Goal: Task Accomplishment & Management: Use online tool/utility

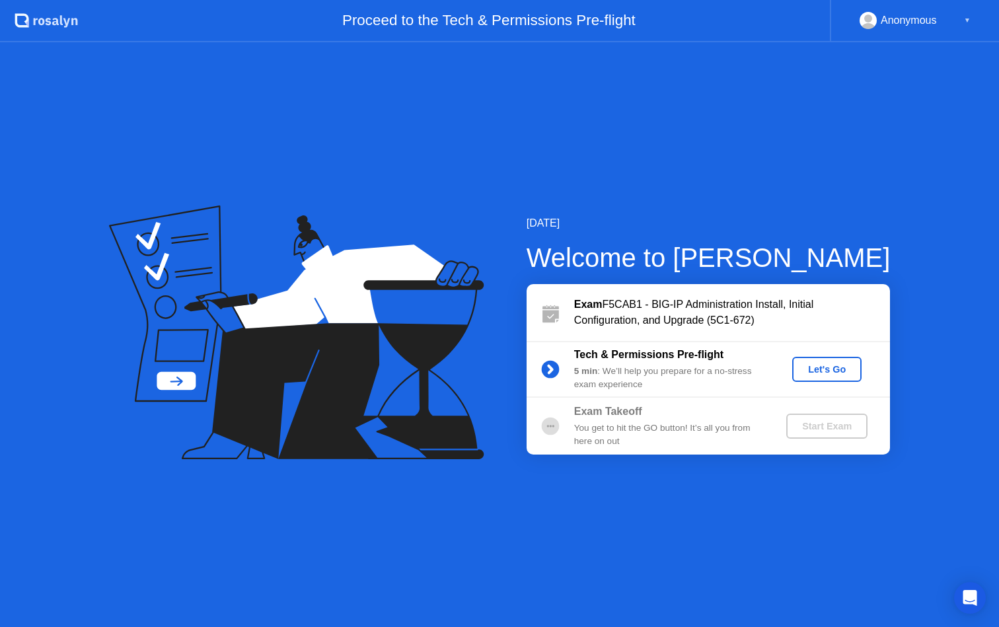
click at [826, 375] on div "Let's Go" at bounding box center [827, 369] width 59 height 11
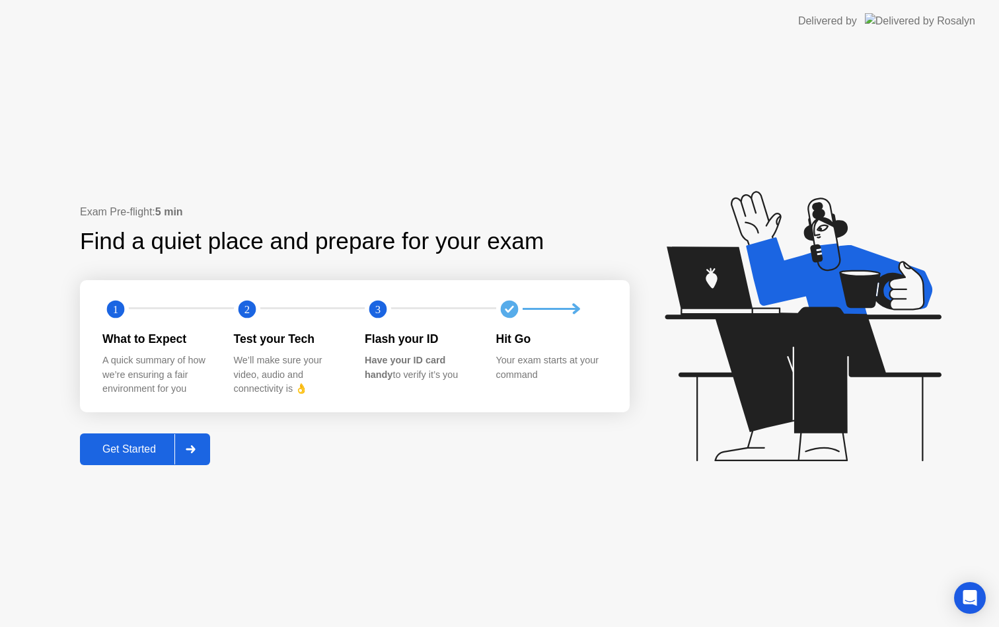
click at [117, 451] on div "Get Started" at bounding box center [129, 450] width 91 height 12
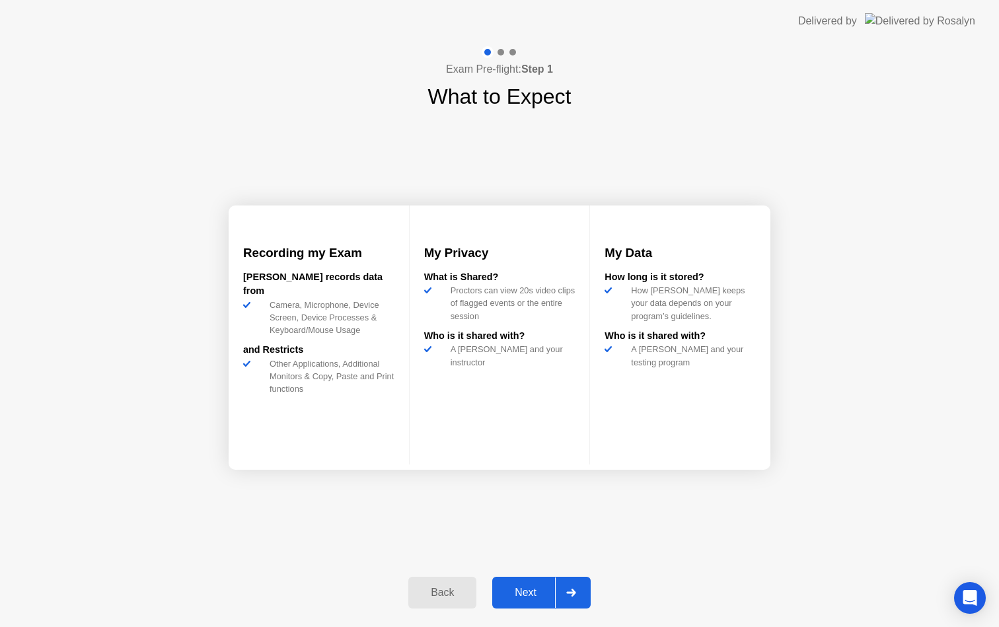
click at [540, 595] on div "Next" at bounding box center [525, 593] width 59 height 12
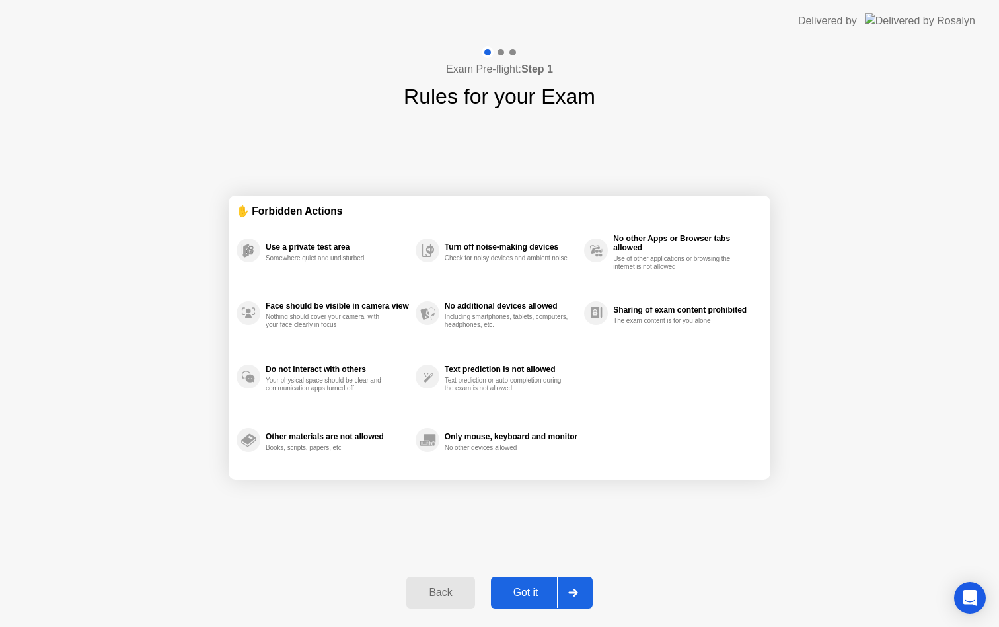
click at [540, 595] on div "Got it" at bounding box center [526, 593] width 62 height 12
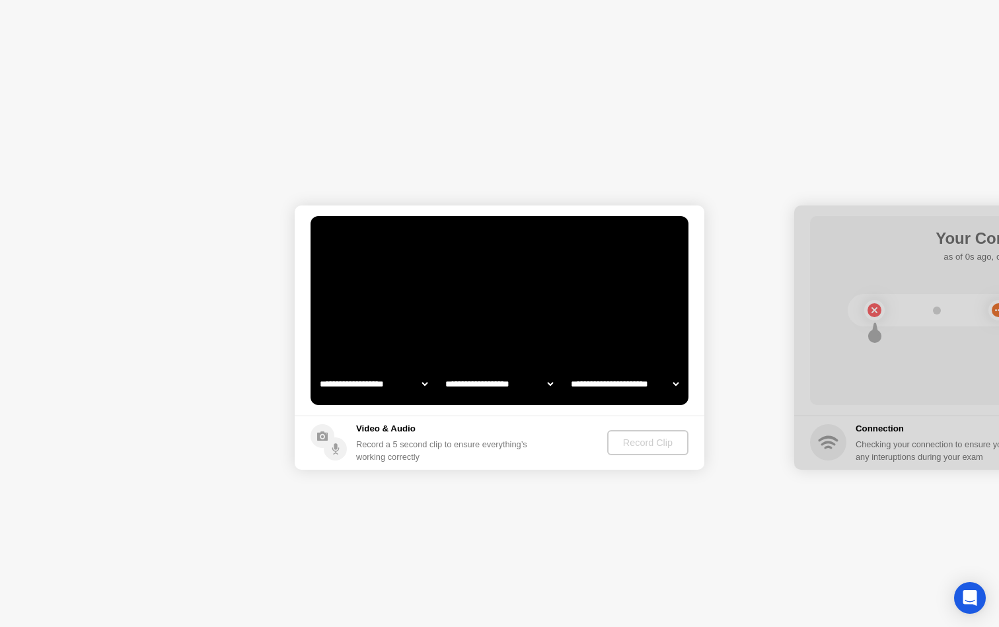
select select "**********"
select select "*******"
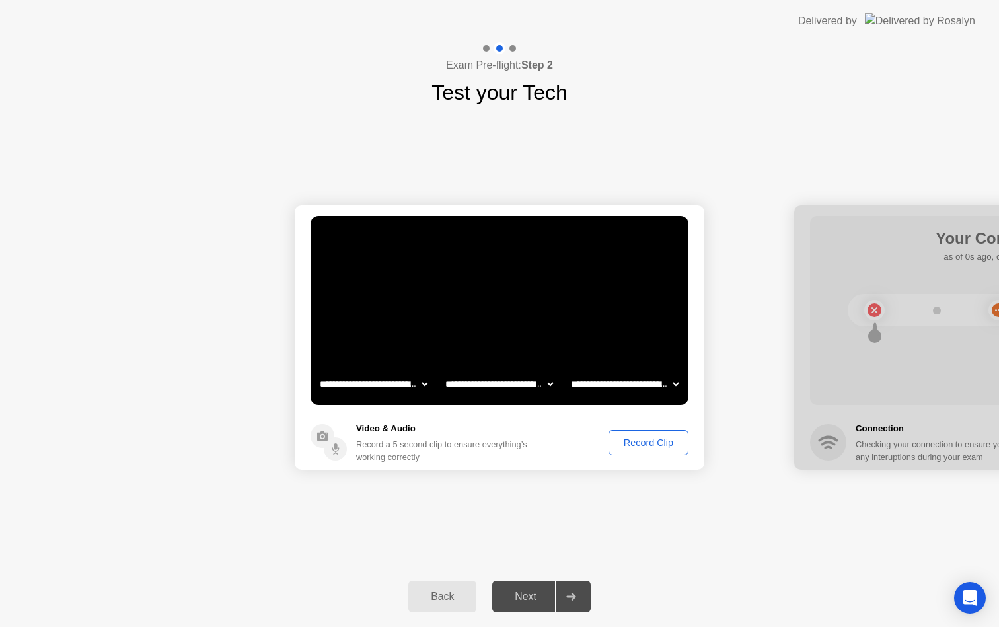
click at [541, 505] on div "**********" at bounding box center [499, 337] width 999 height 458
click at [627, 450] on button "Record Clip" at bounding box center [649, 442] width 80 height 25
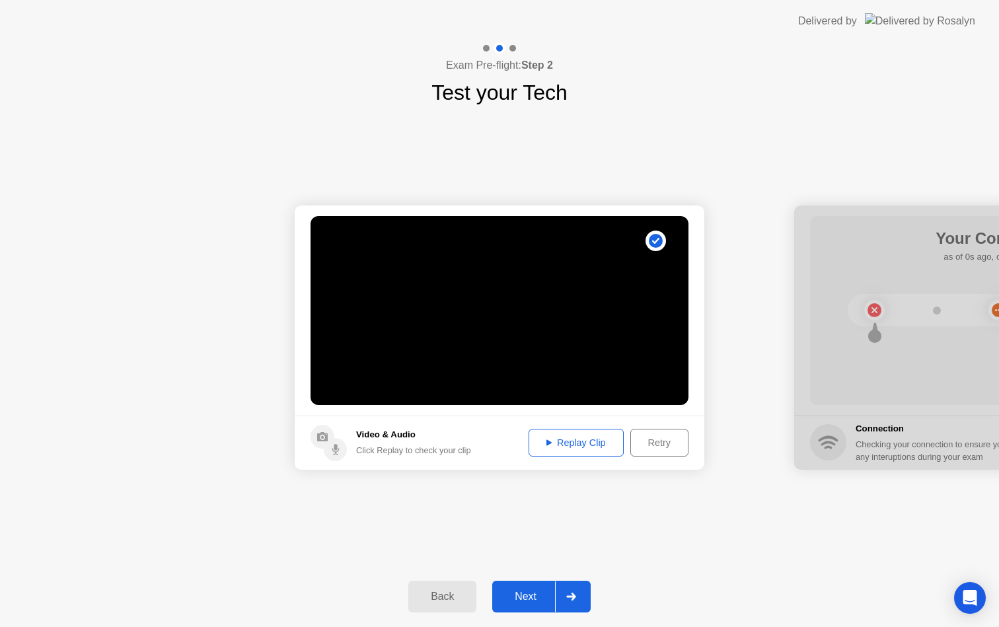
click at [525, 609] on button "Next" at bounding box center [541, 597] width 98 height 32
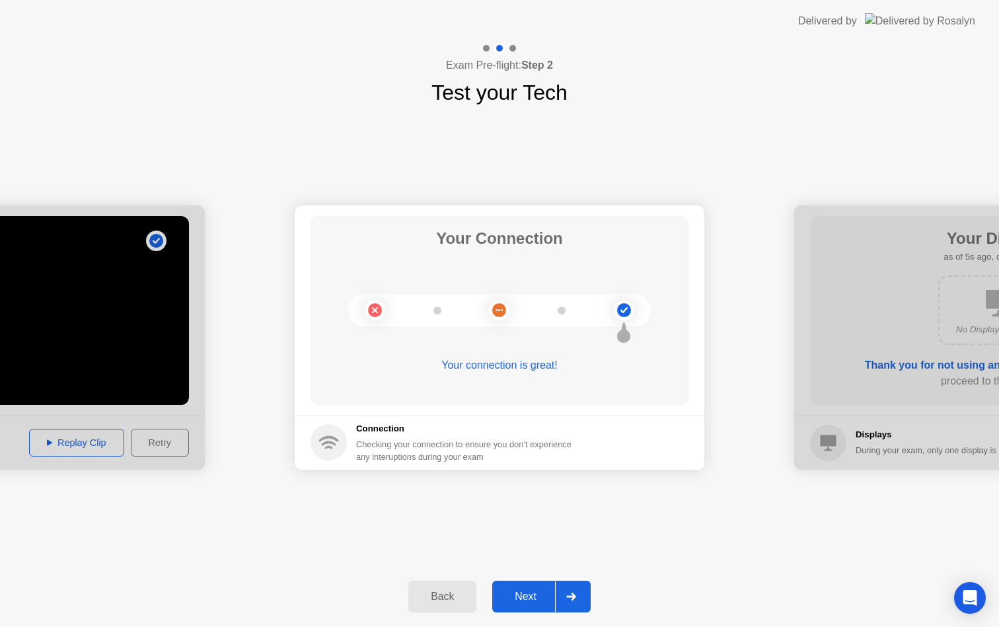
click at [523, 605] on button "Next" at bounding box center [541, 597] width 98 height 32
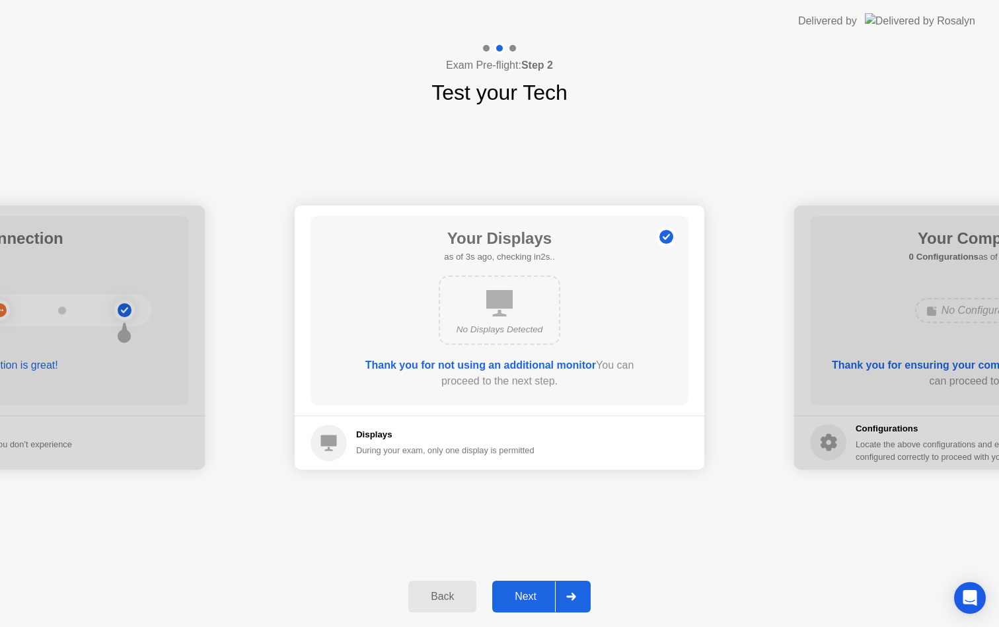
click at [528, 605] on button "Next" at bounding box center [541, 597] width 98 height 32
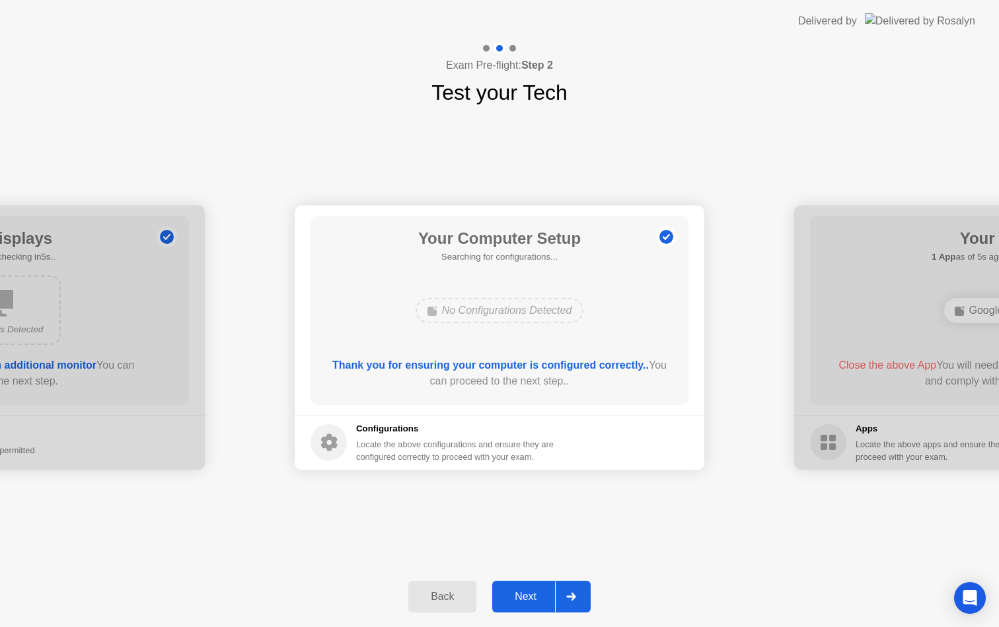
click at [528, 605] on button "Next" at bounding box center [541, 597] width 98 height 32
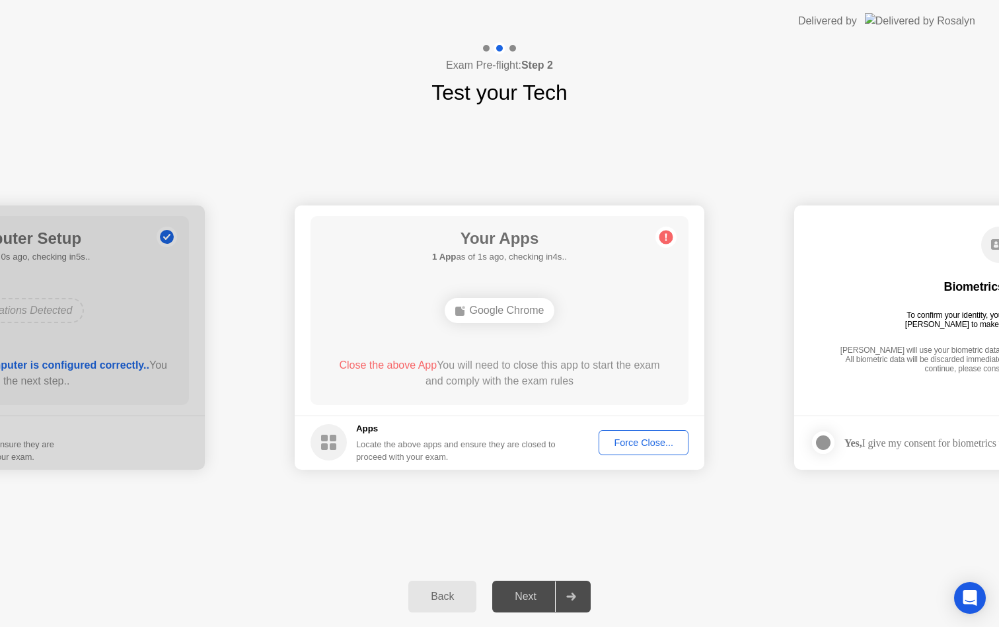
click at [646, 435] on button "Force Close..." at bounding box center [644, 442] width 90 height 25
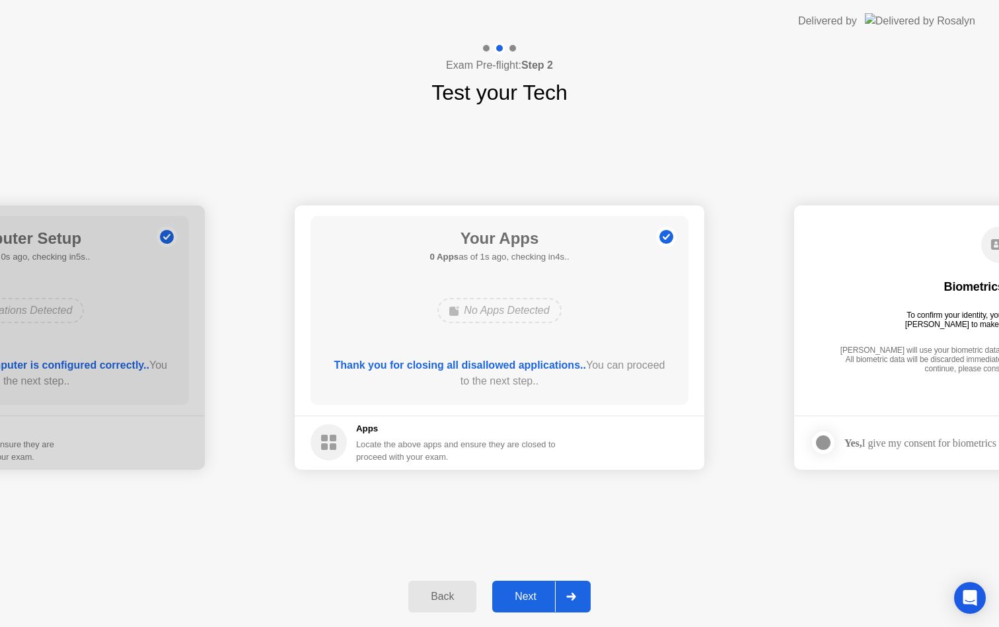
click at [533, 592] on div "Next" at bounding box center [525, 597] width 59 height 12
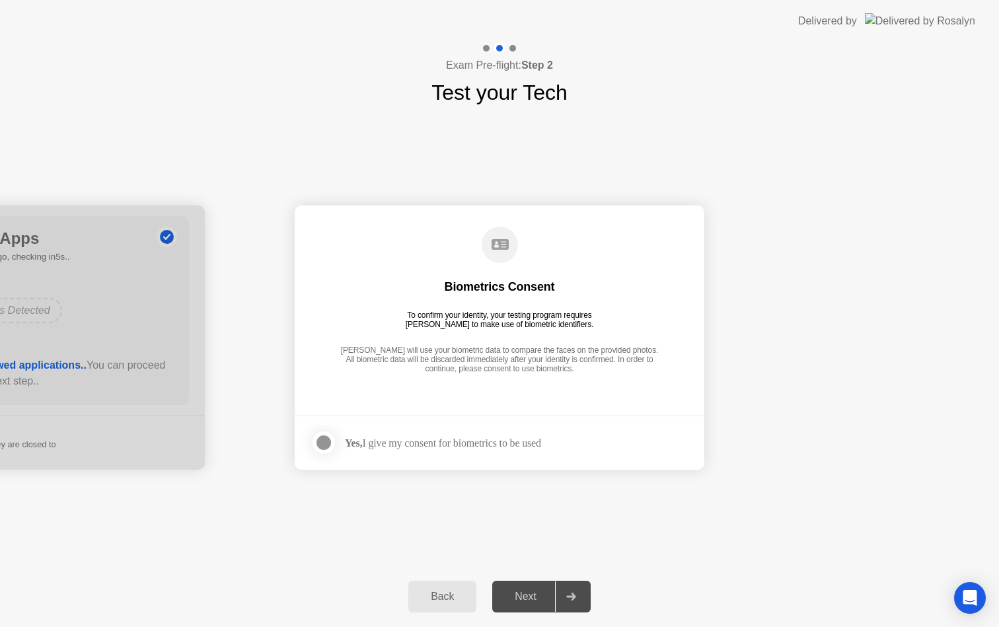
click at [398, 451] on div "Yes, I give my consent for biometrics to be used" at bounding box center [426, 443] width 231 height 26
click at [321, 444] on div at bounding box center [324, 443] width 16 height 16
click at [534, 598] on div "Next" at bounding box center [525, 597] width 59 height 12
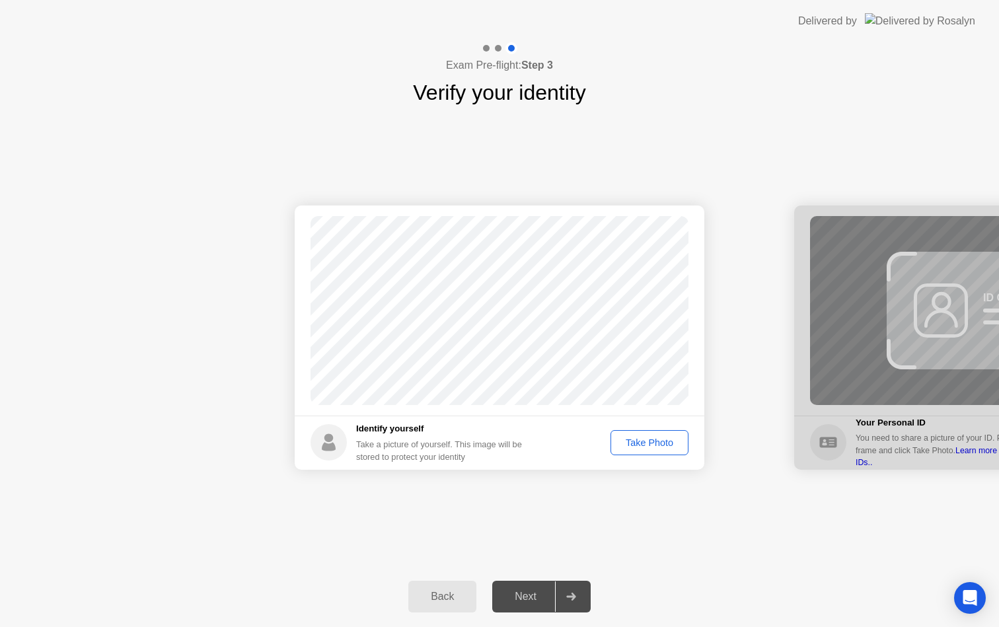
click at [633, 447] on div "Take Photo" at bounding box center [649, 443] width 69 height 11
click at [535, 600] on div "Next" at bounding box center [525, 597] width 59 height 12
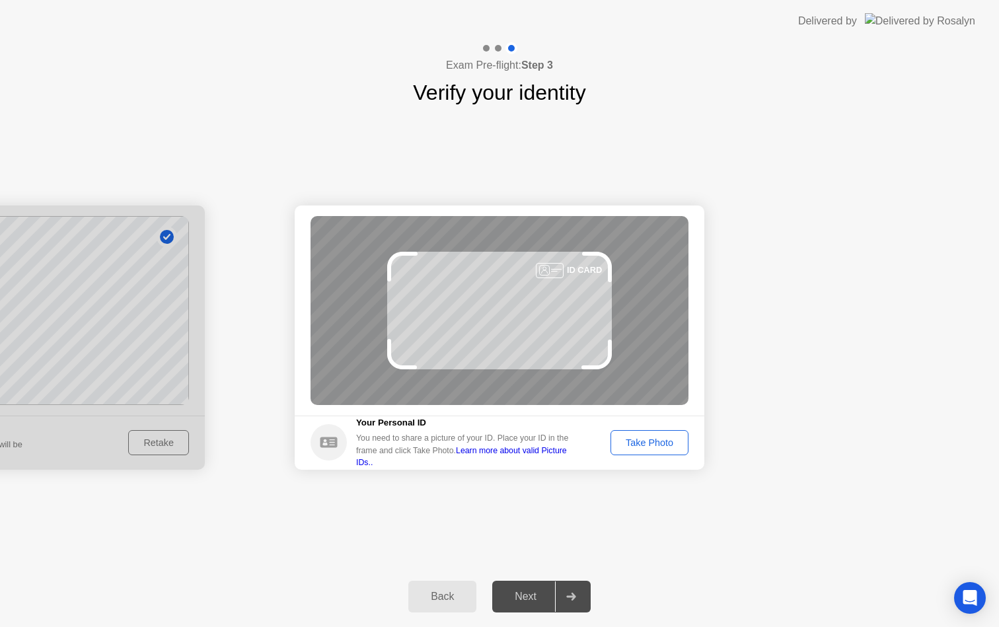
click at [666, 438] on div "Take Photo" at bounding box center [649, 443] width 69 height 11
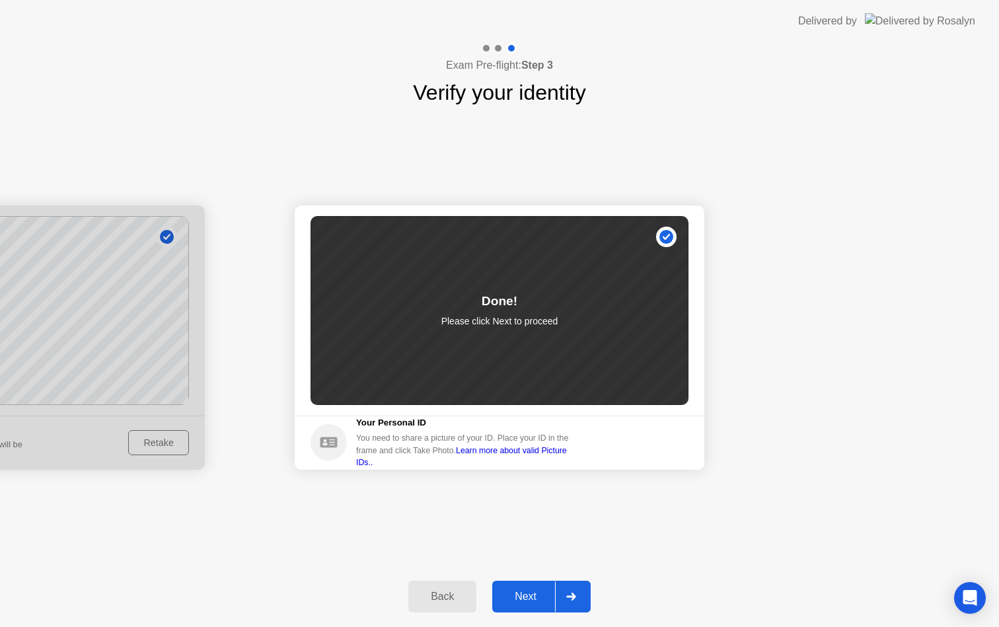
click at [526, 584] on button "Next" at bounding box center [541, 597] width 98 height 32
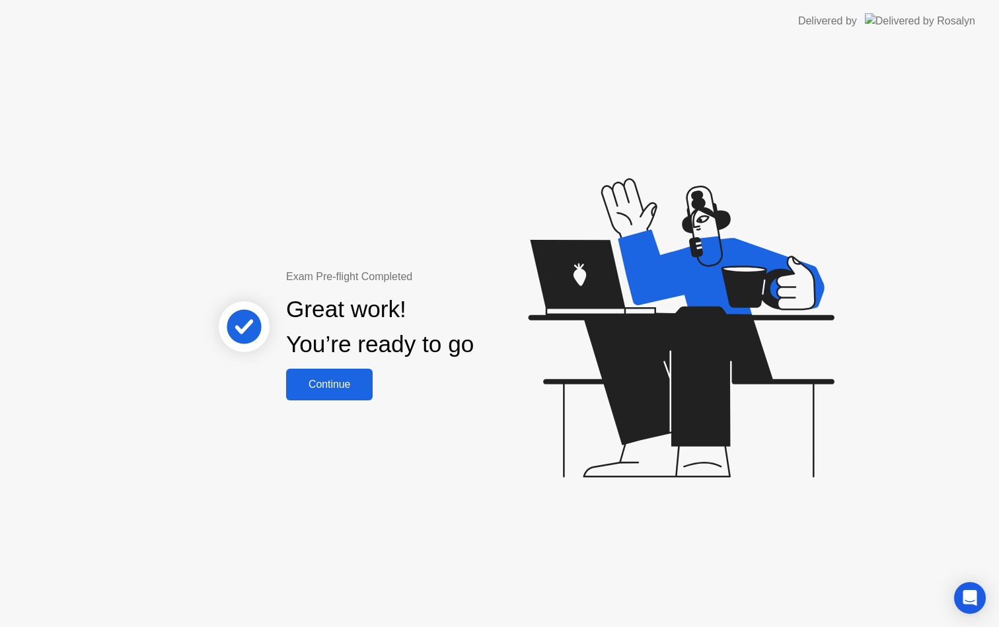
click at [316, 389] on div "Continue" at bounding box center [329, 385] width 79 height 12
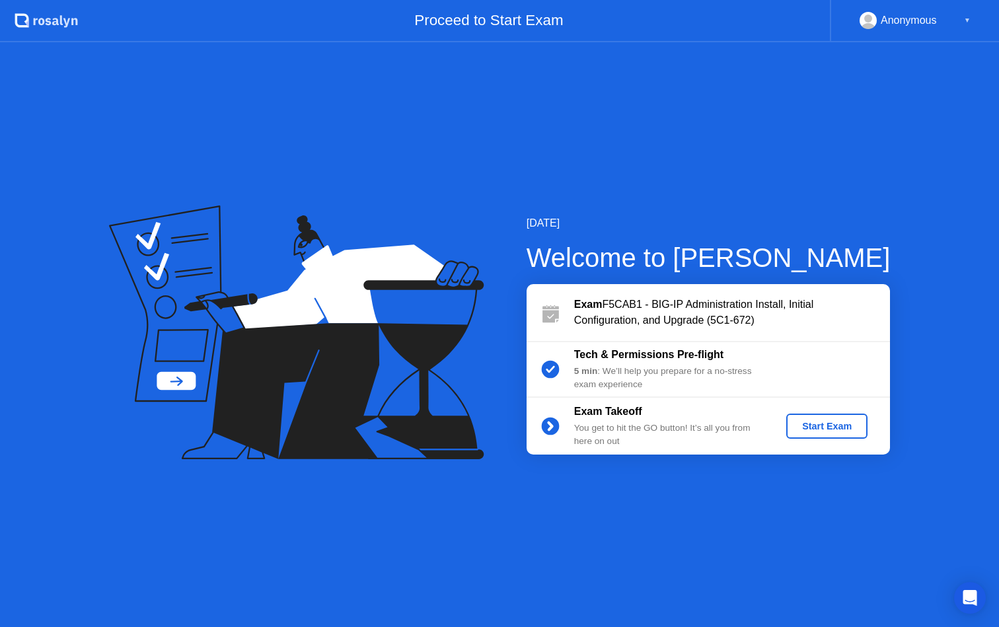
click at [836, 421] on div "Start Exam" at bounding box center [827, 426] width 71 height 11
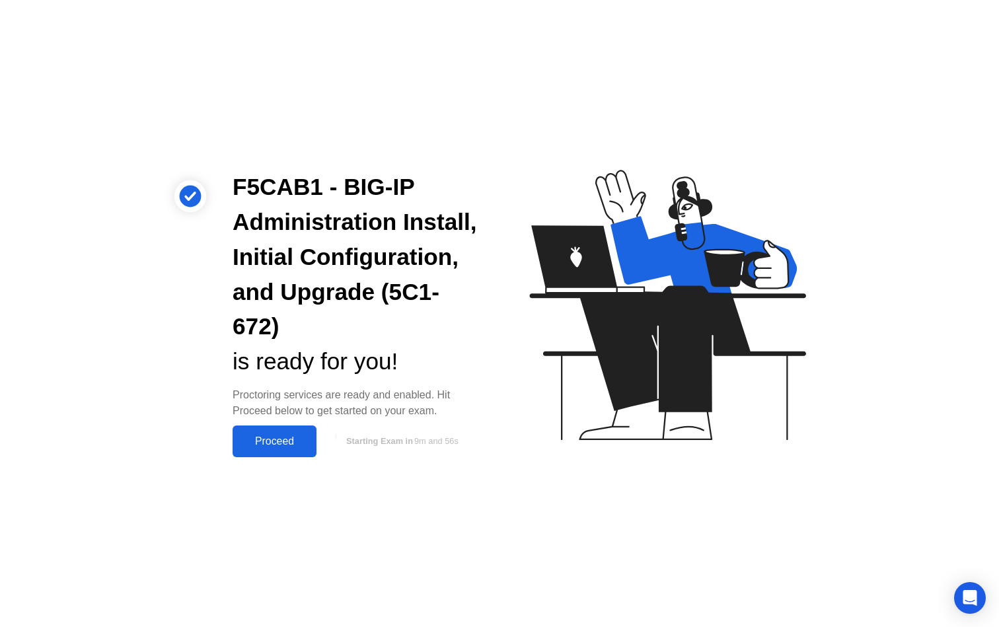
click at [272, 445] on div "Proceed" at bounding box center [275, 442] width 76 height 12
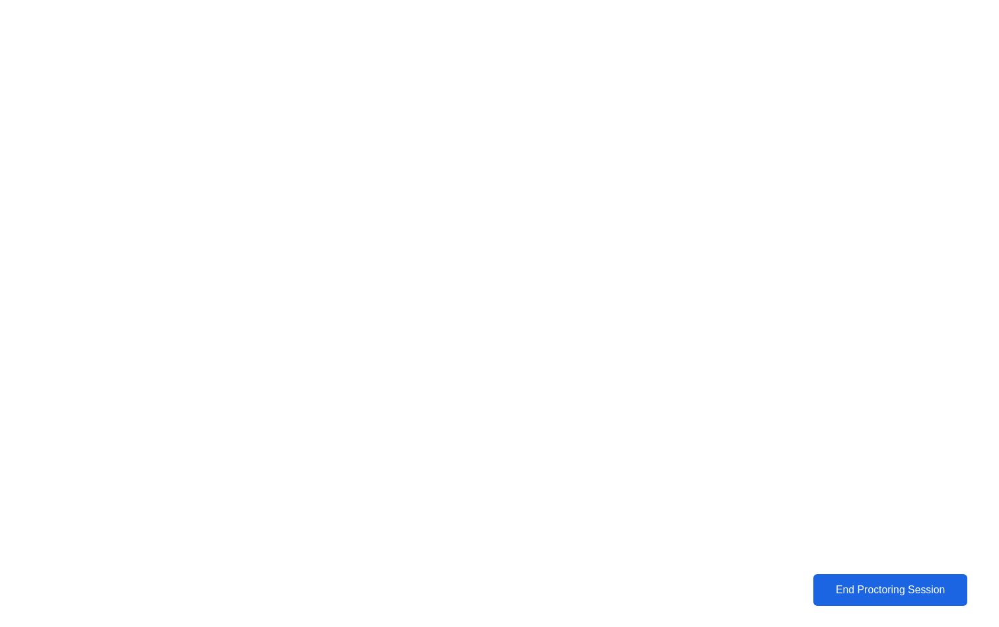
click at [908, 586] on div "End Proctoring Session" at bounding box center [891, 590] width 147 height 12
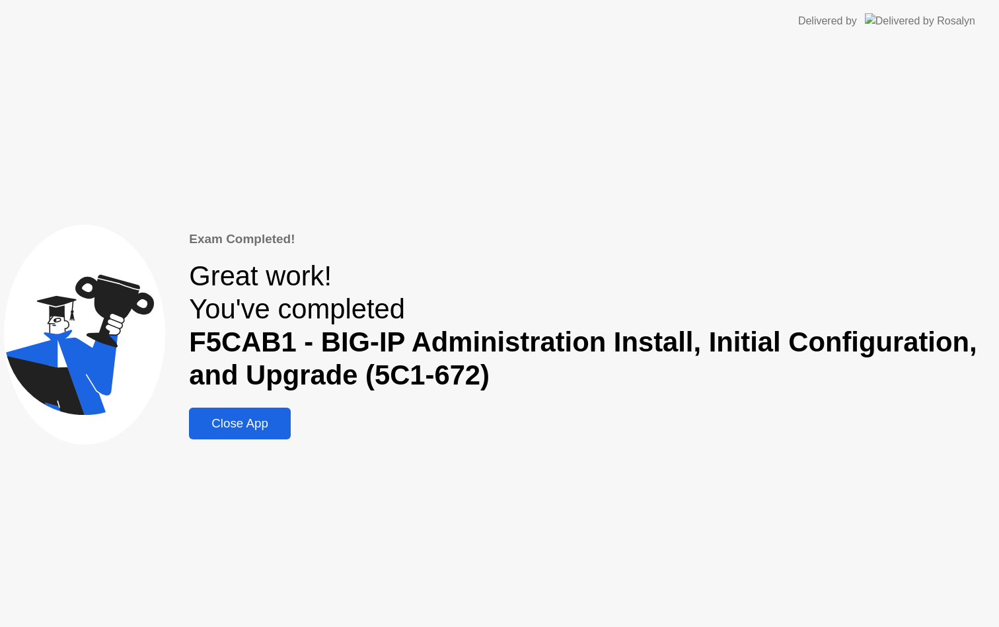
click at [270, 426] on div "Close App" at bounding box center [240, 423] width 94 height 15
